Goal: Task Accomplishment & Management: Manage account settings

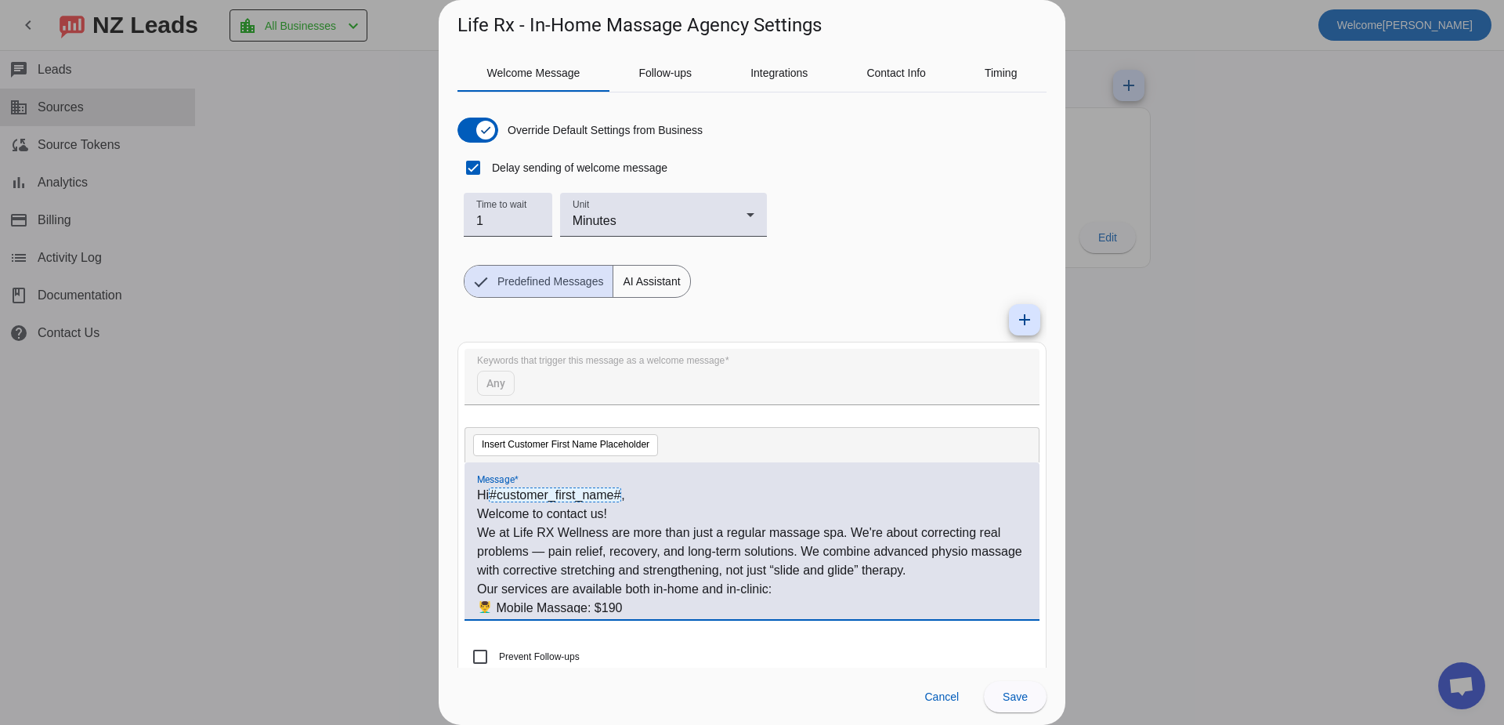
click at [724, 636] on p "If you want to totally transform your body, simply type in your phone number an…" at bounding box center [752, 655] width 550 height 38
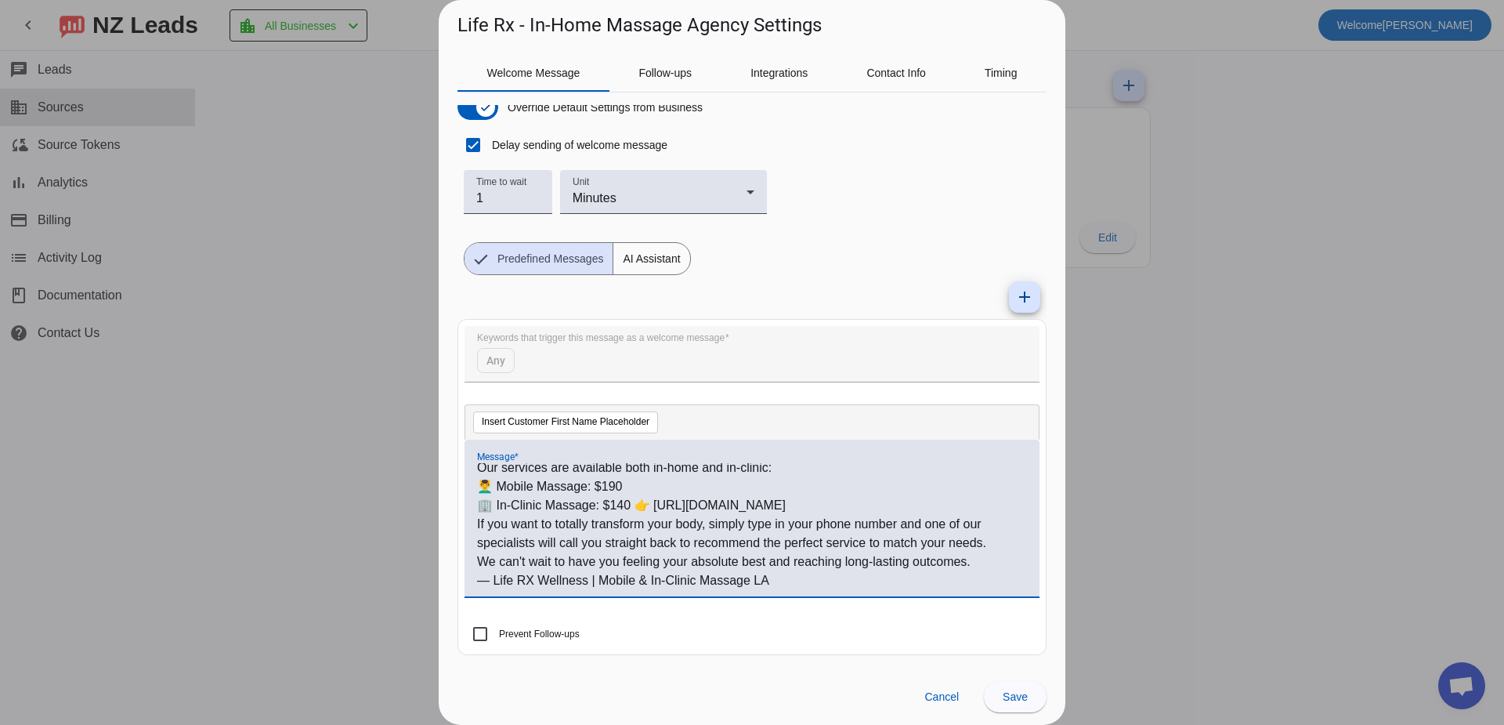
click at [806, 586] on p "— Life RX Wellness | Mobile & In-Clinic Massage LA" at bounding box center [752, 580] width 550 height 19
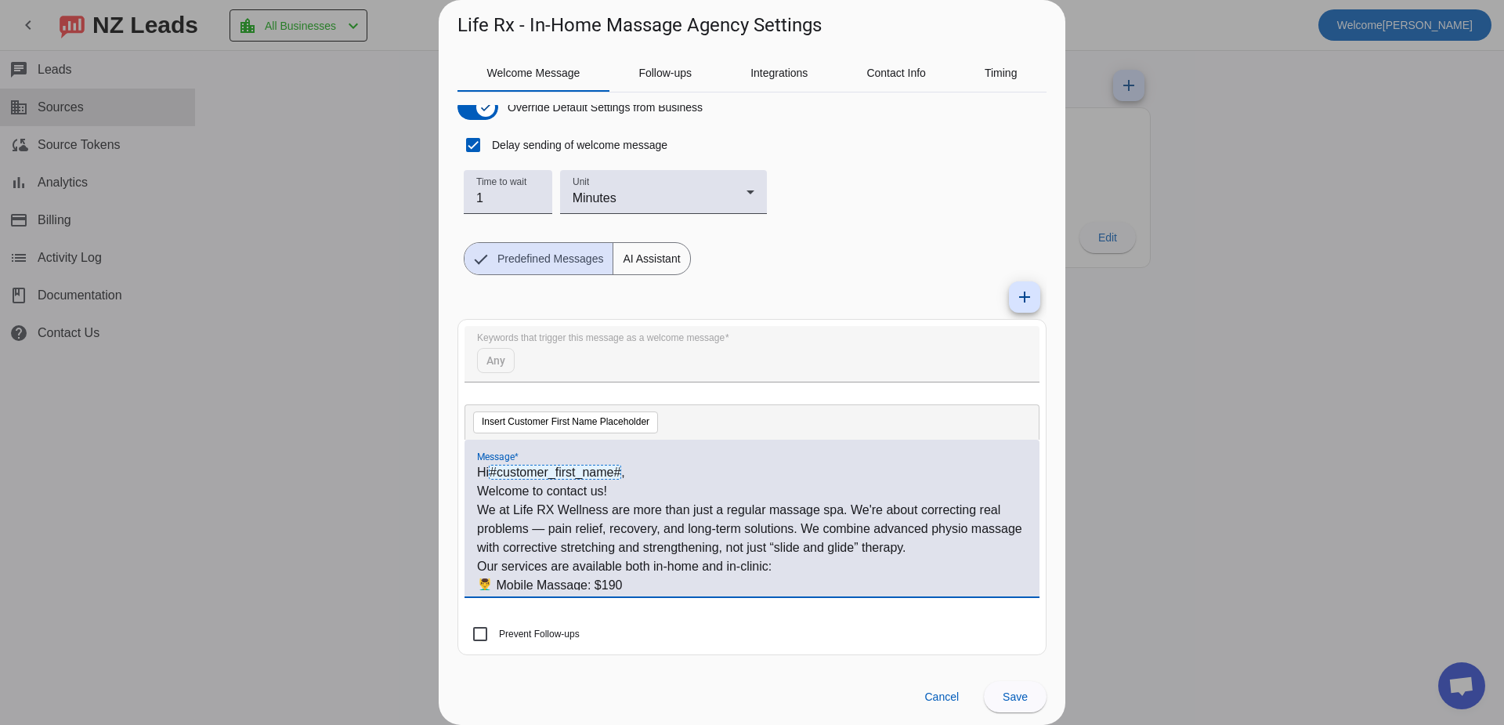
drag, startPoint x: 801, startPoint y: 580, endPoint x: 171, endPoint y: 351, distance: 670.3
click at [173, 354] on div "Life Rx - In-Home Massage Agency Settings Welcome Message Follow-ups Integratio…" at bounding box center [752, 362] width 1504 height 725
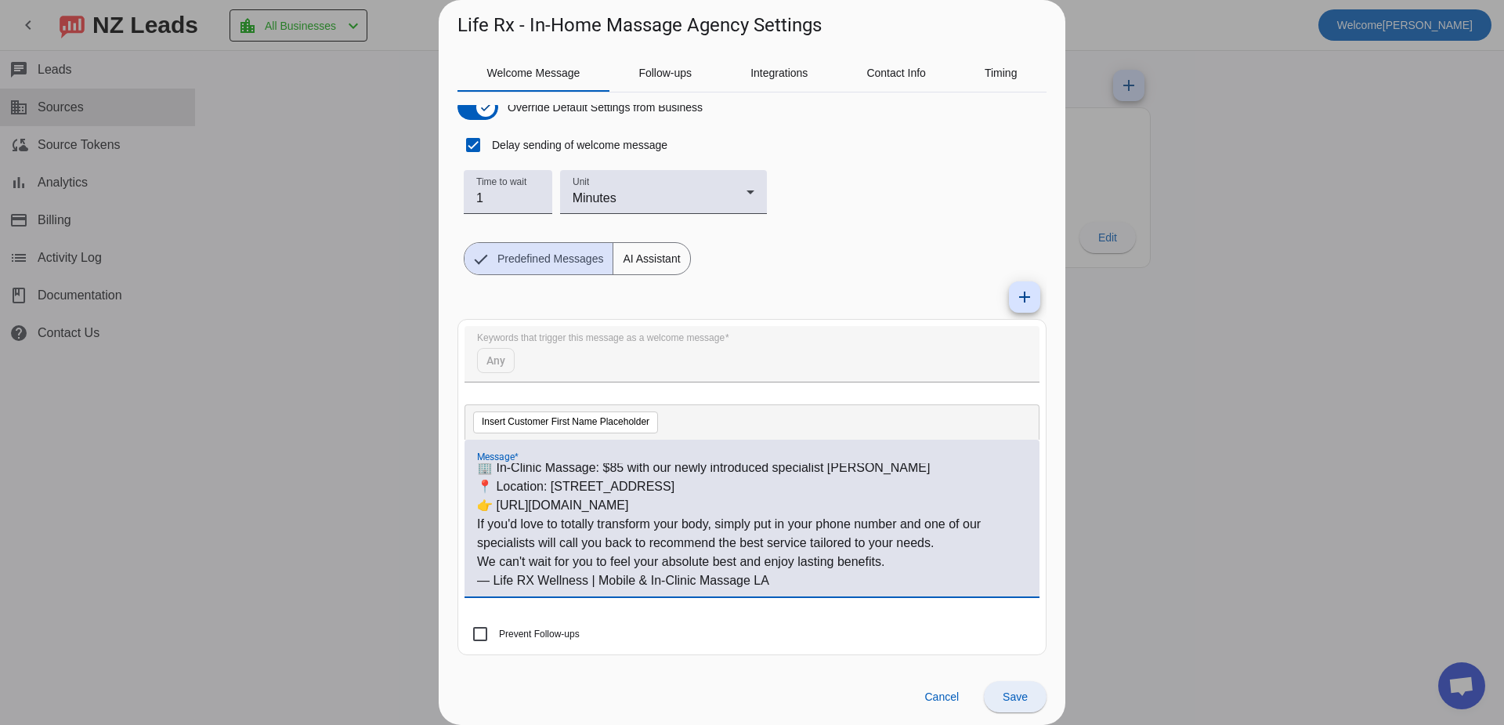
click at [1008, 701] on span "Save" at bounding box center [1015, 696] width 25 height 13
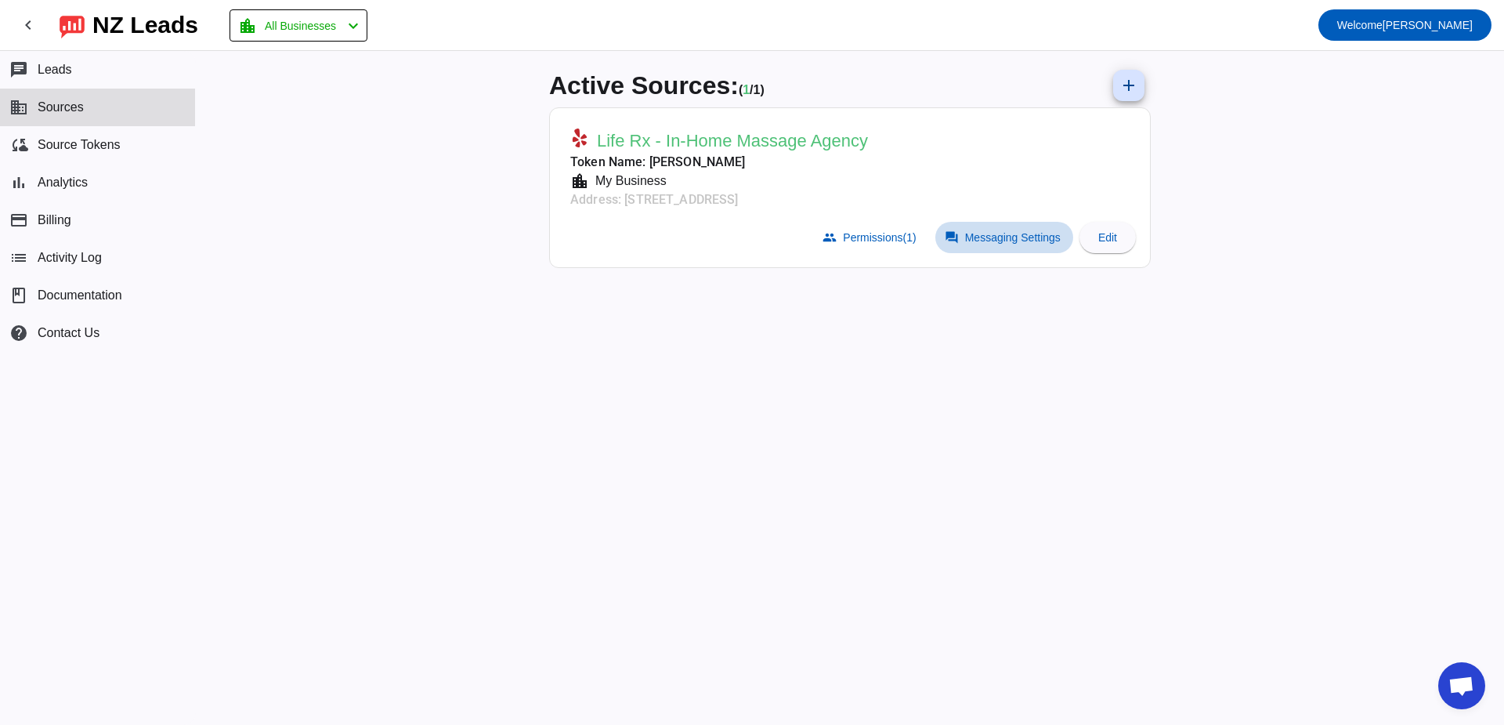
click at [973, 241] on span "Messaging Settings" at bounding box center [1013, 237] width 96 height 13
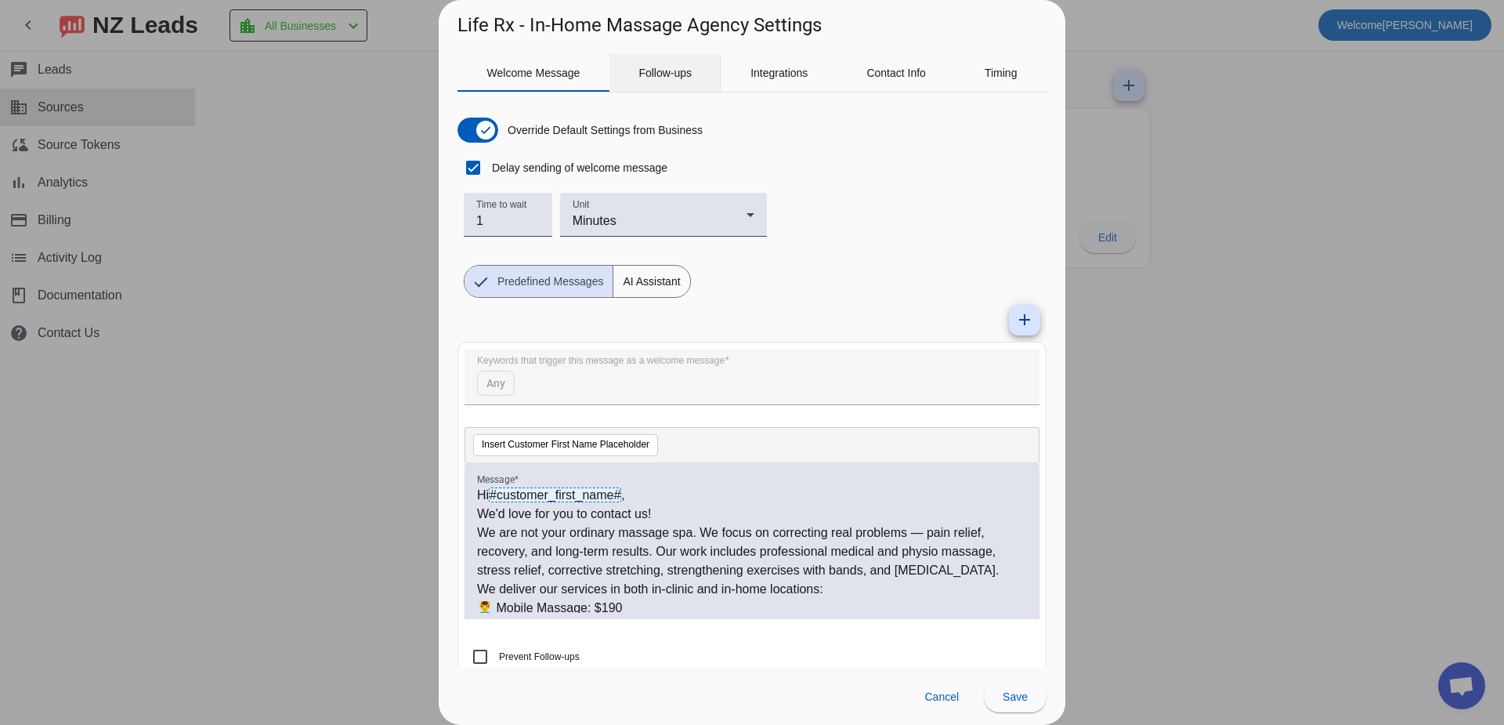
click at [650, 74] on span "Follow-ups" at bounding box center [665, 72] width 53 height 11
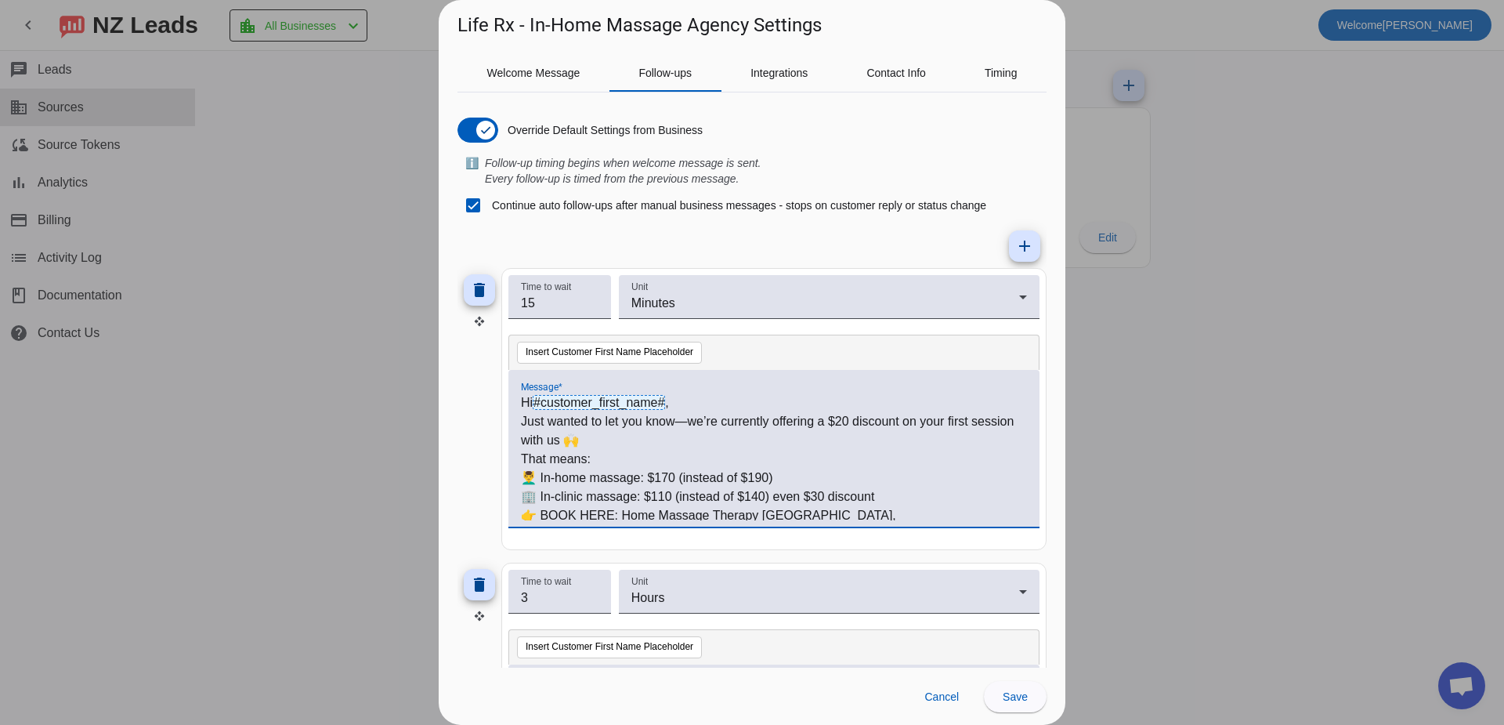
drag, startPoint x: 889, startPoint y: 499, endPoint x: 660, endPoint y: 501, distance: 229.6
click at [660, 501] on p "🏢 In-clinic massage: $110 (instead of $140) even $30 discount" at bounding box center [774, 496] width 506 height 19
click at [1036, 703] on span at bounding box center [1015, 697] width 63 height 38
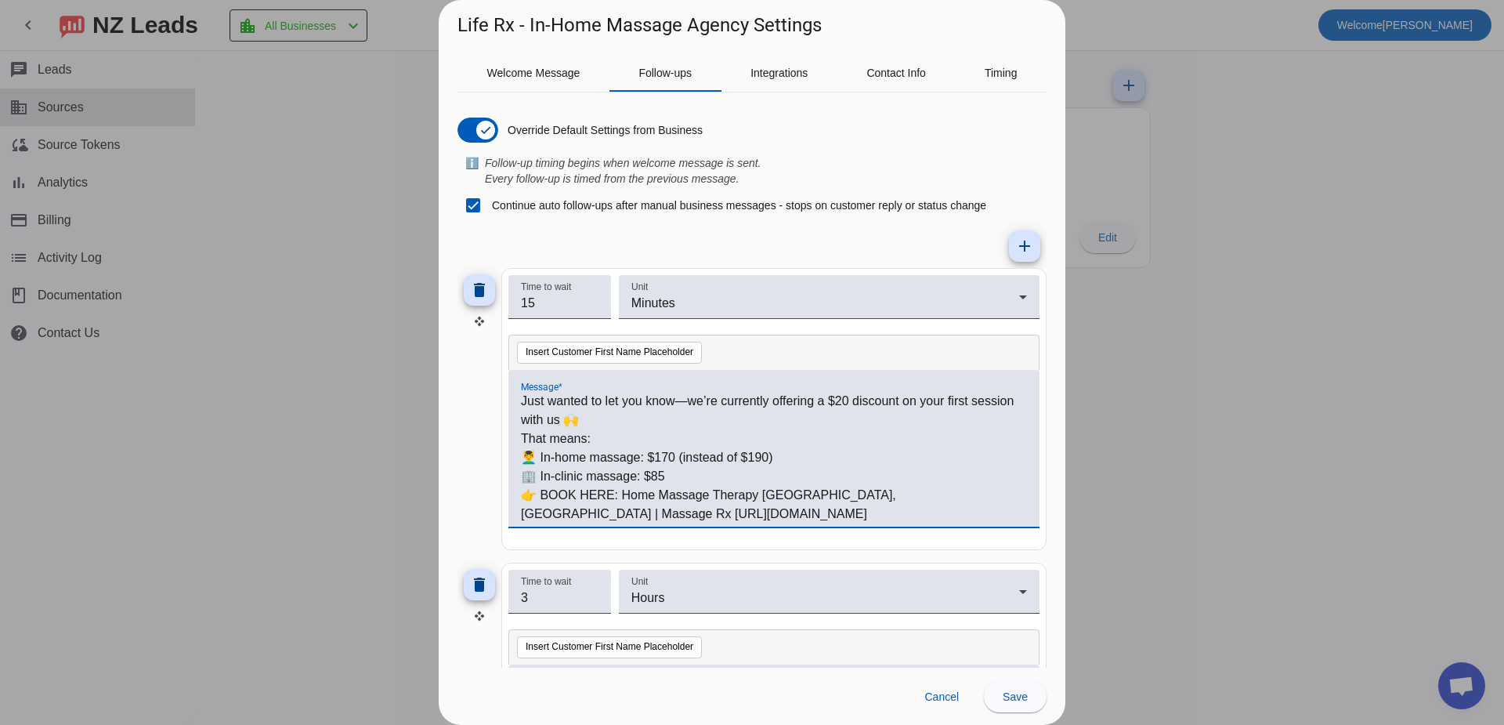
scroll to position [24, 0]
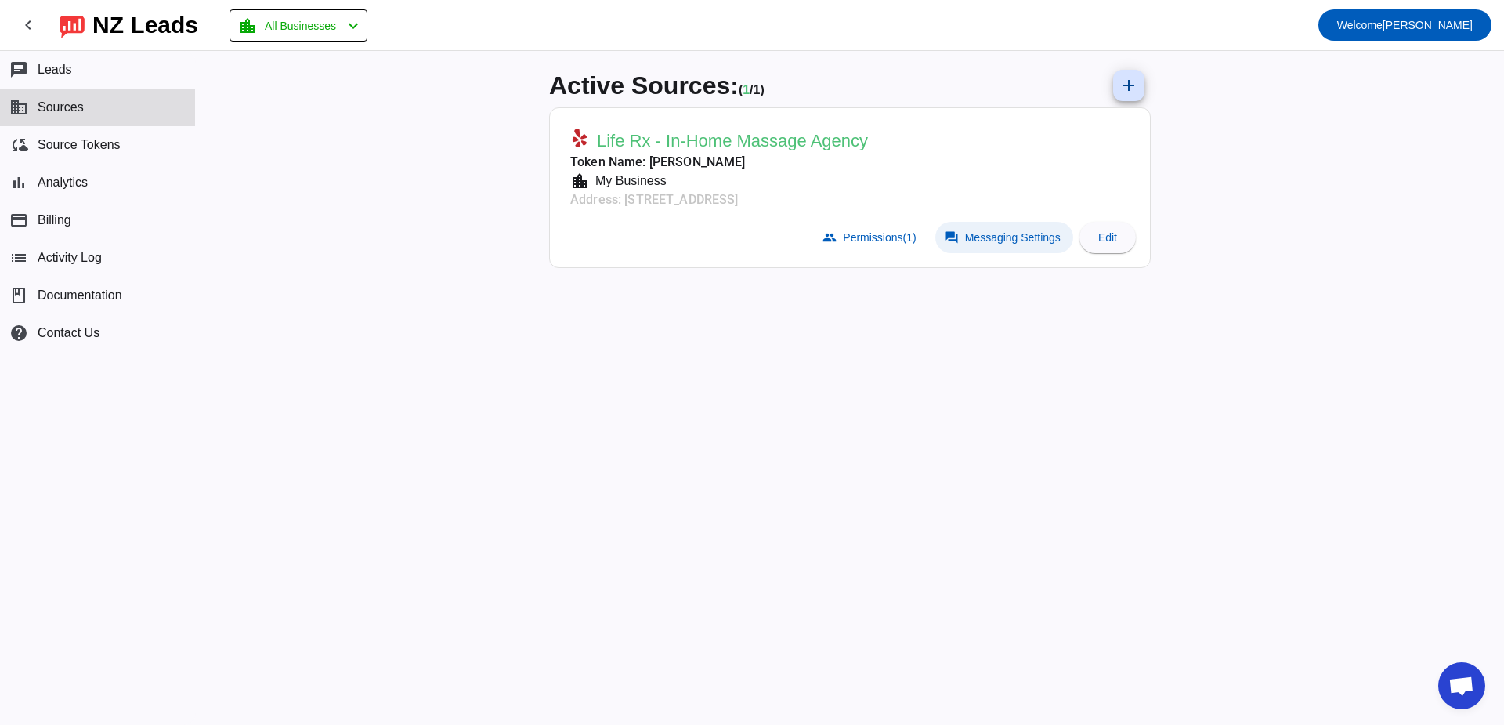
click at [1009, 242] on span "Messaging Settings" at bounding box center [1013, 237] width 96 height 13
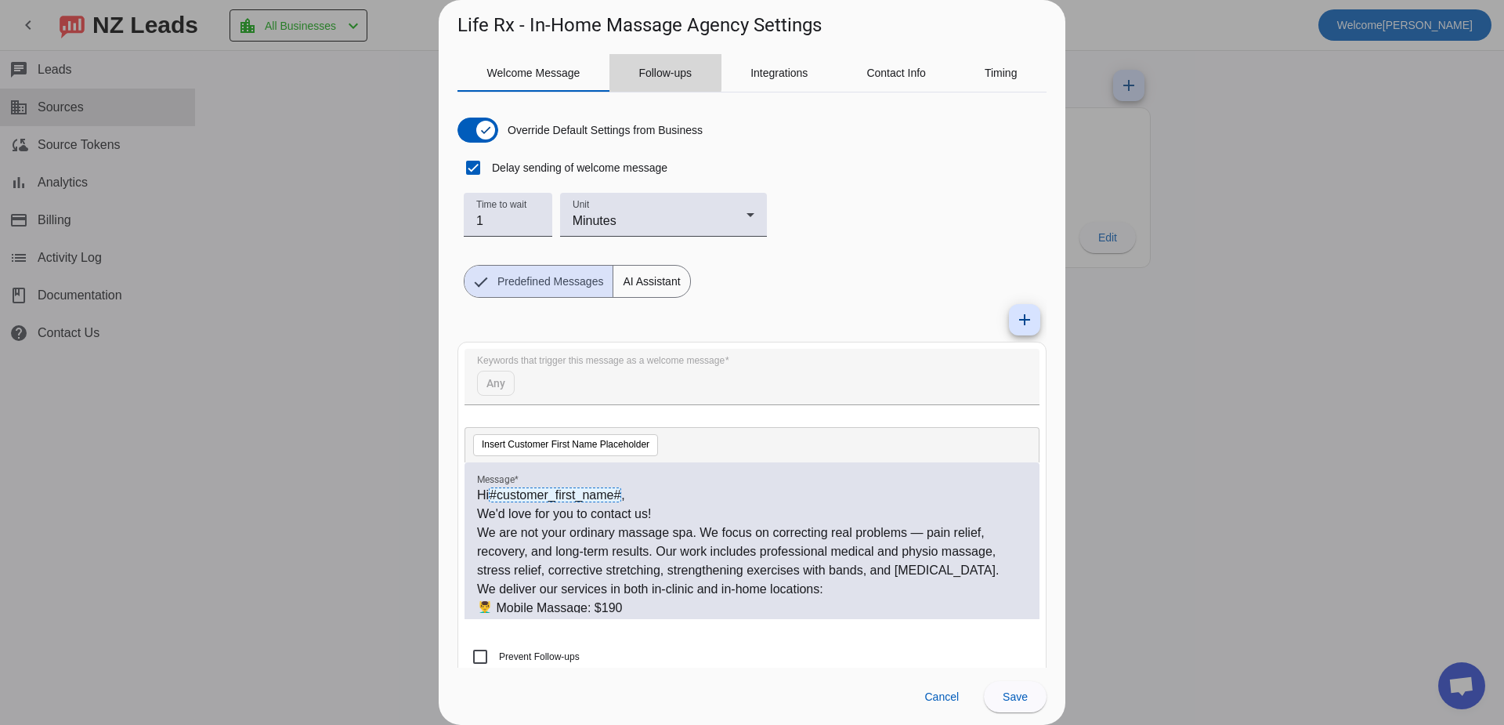
click at [637, 70] on div "Follow-ups" at bounding box center [666, 73] width 112 height 38
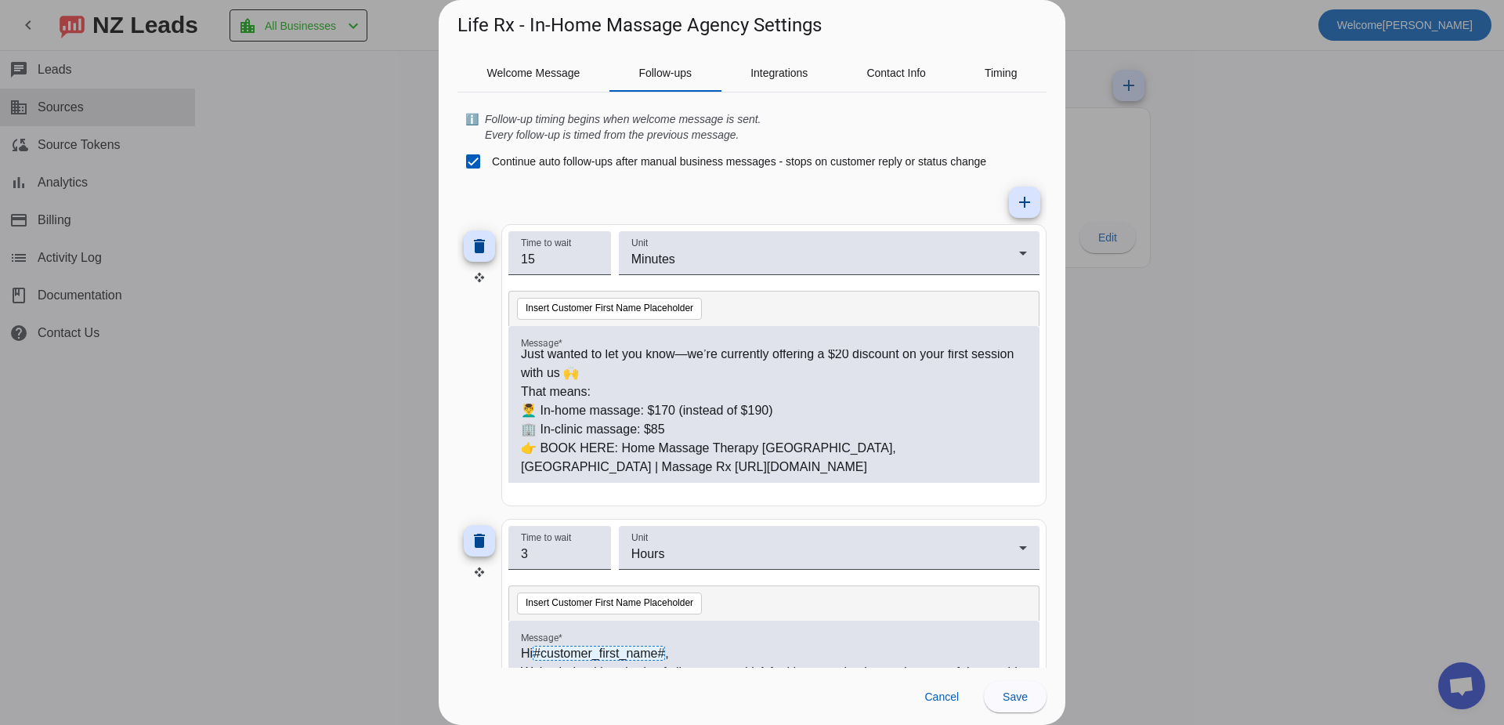
scroll to position [0, 0]
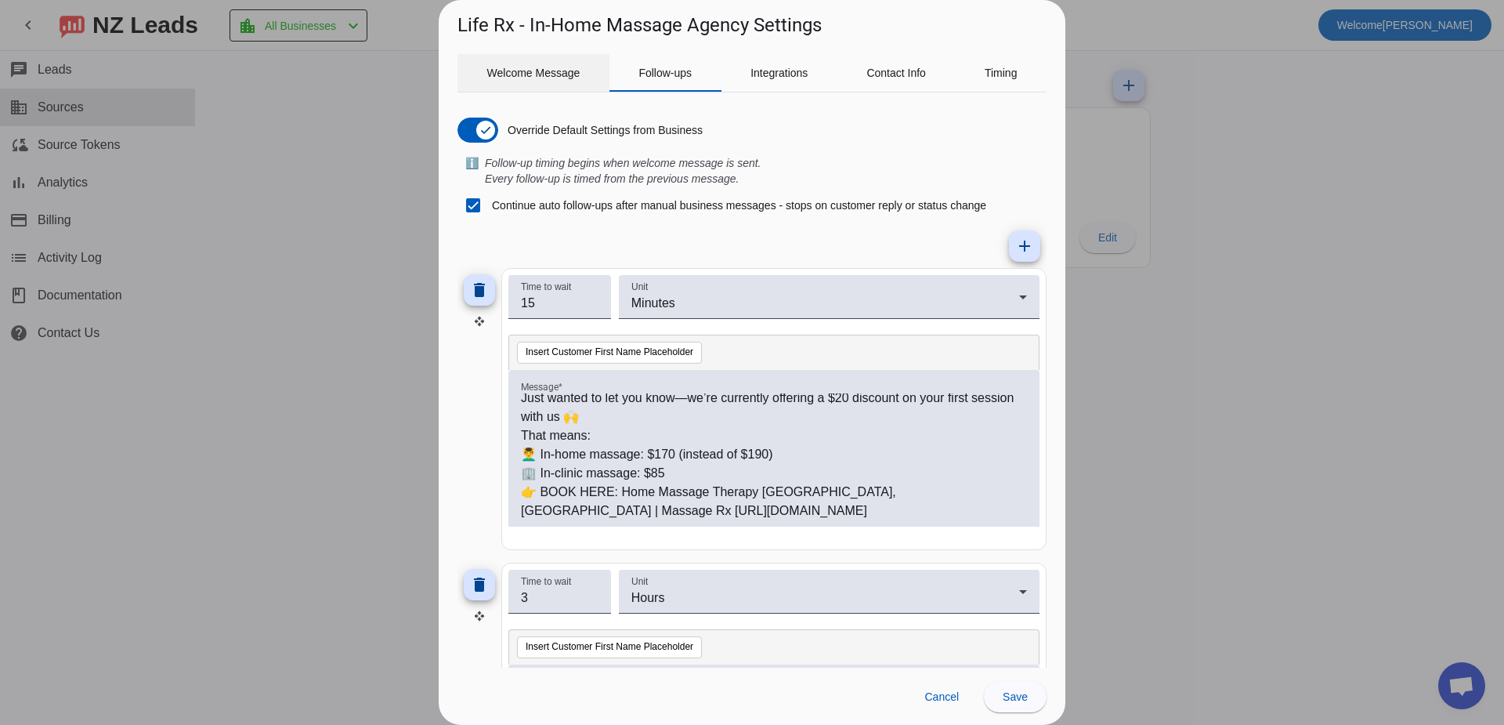
click at [541, 70] on span "Welcome Message" at bounding box center [533, 72] width 93 height 11
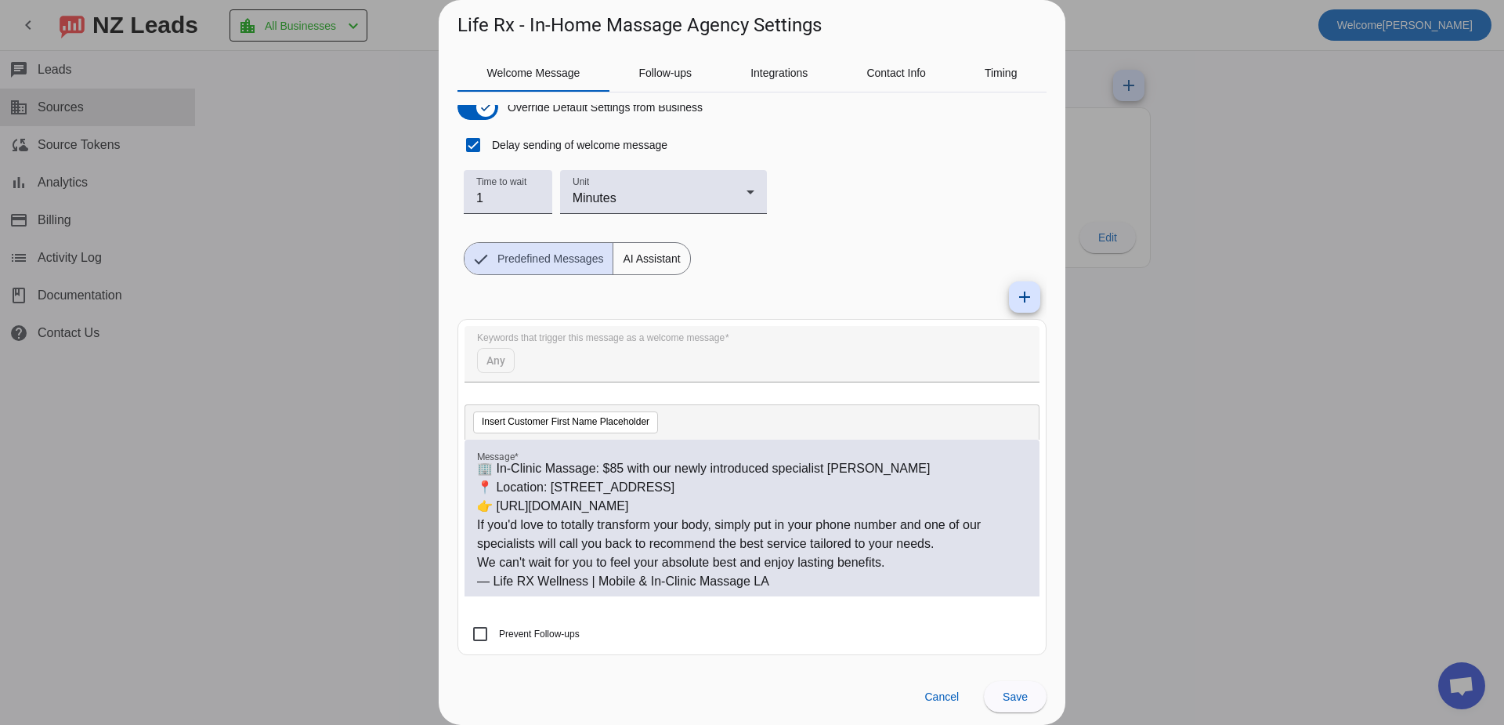
scroll to position [136, 0]
click at [1019, 691] on span "Save" at bounding box center [1015, 696] width 25 height 13
